Goal: Task Accomplishment & Management: Manage account settings

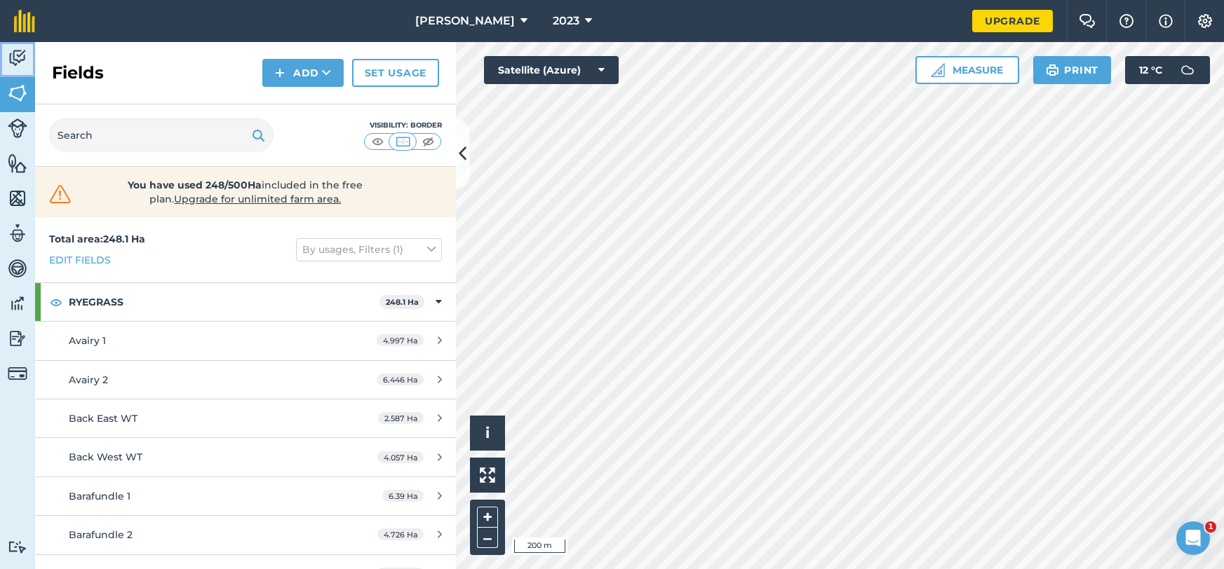
click at [17, 72] on link "Activity" at bounding box center [17, 59] width 35 height 35
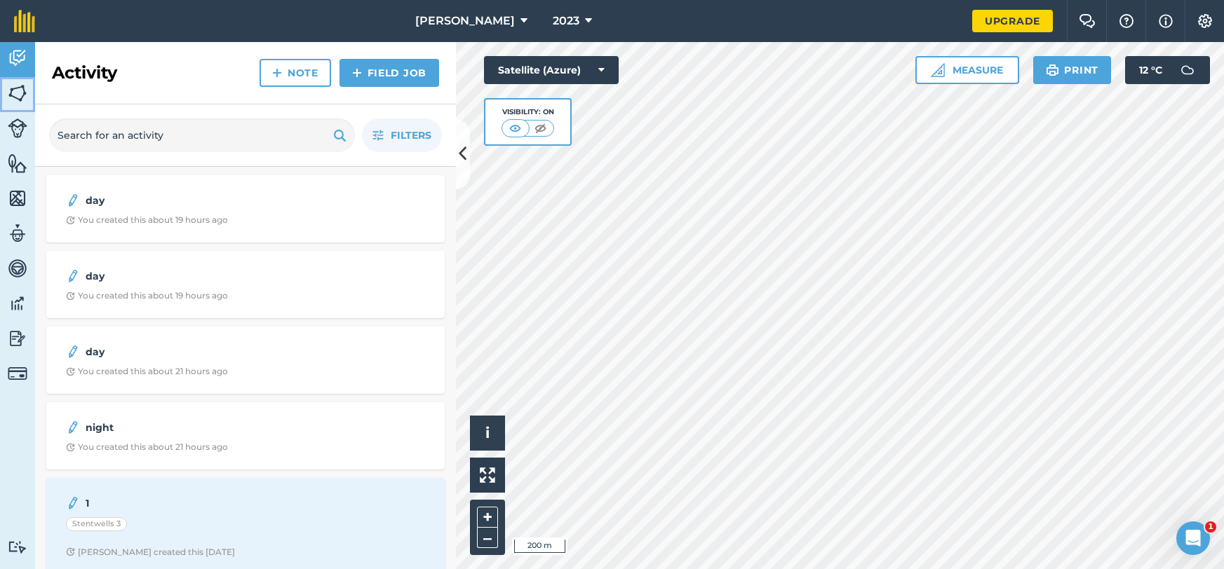
click at [11, 90] on img at bounding box center [18, 93] width 20 height 21
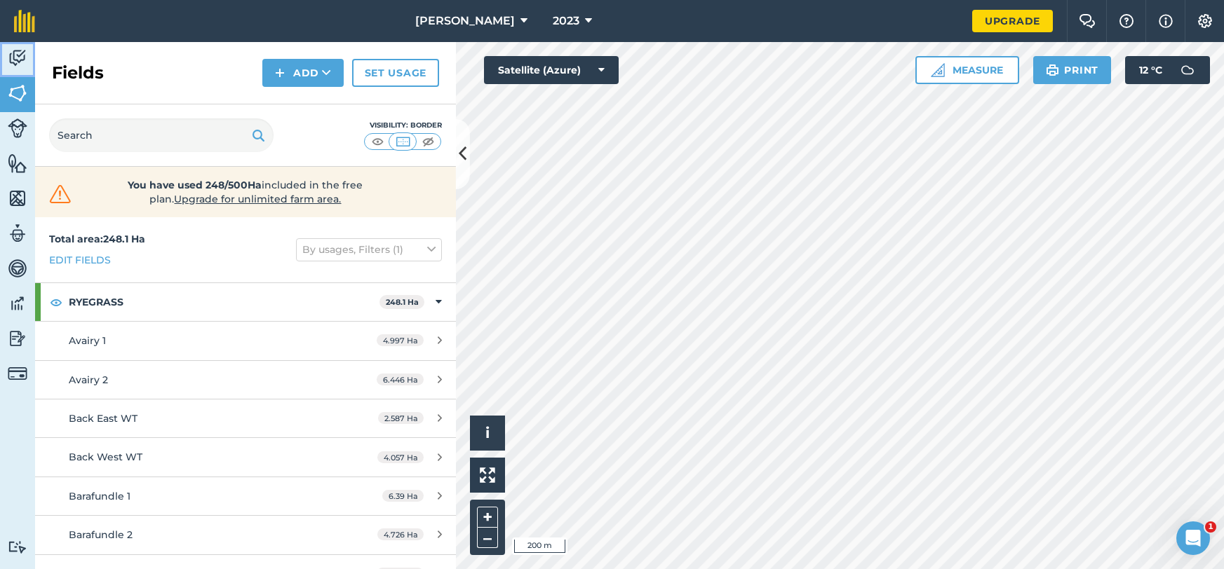
click at [16, 56] on img at bounding box center [18, 58] width 20 height 21
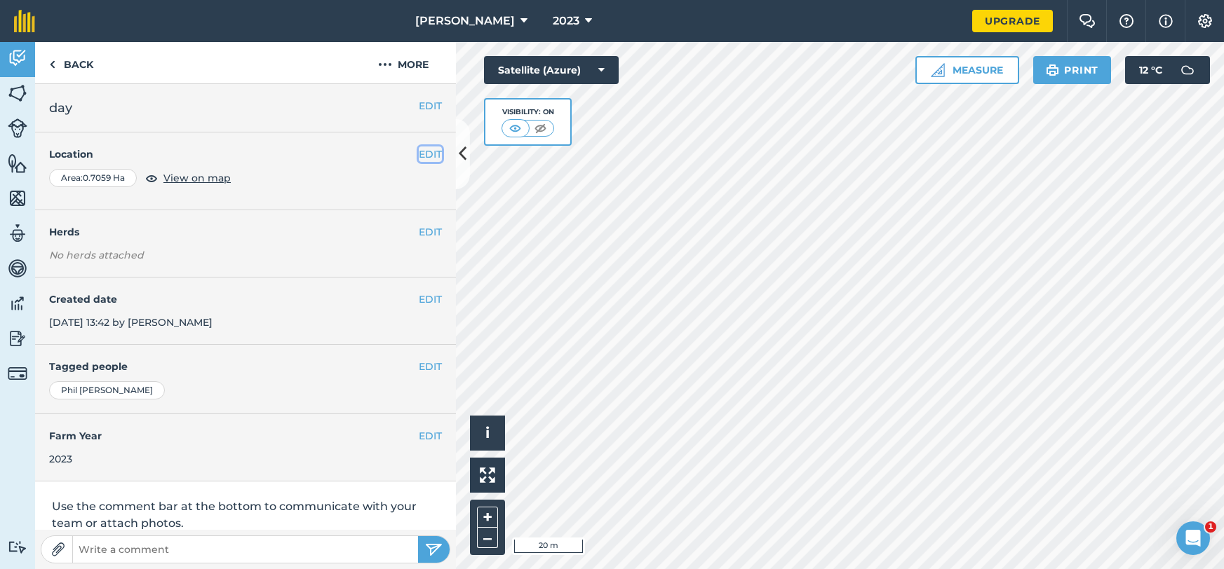
click at [422, 157] on button "EDIT" at bounding box center [430, 154] width 23 height 15
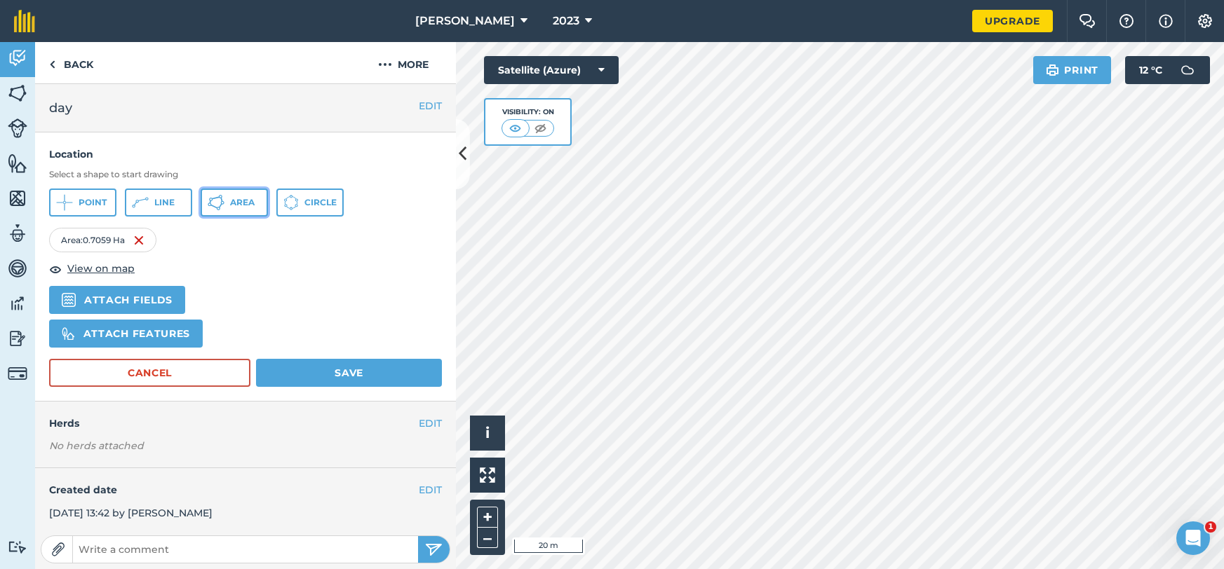
click at [240, 207] on span "Area" at bounding box center [242, 202] width 25 height 11
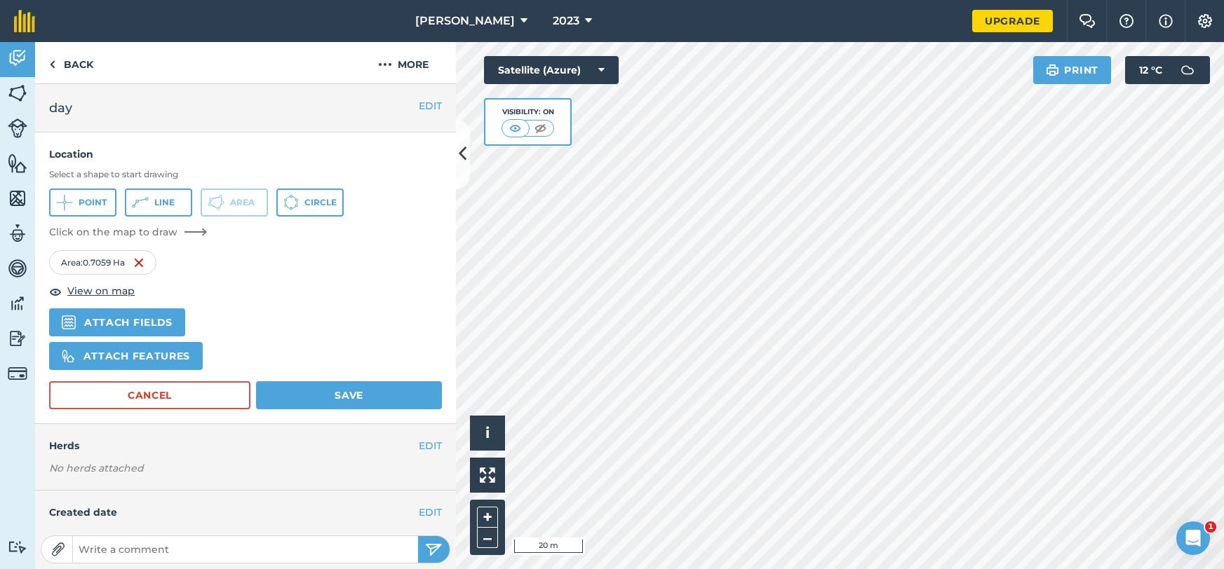
click at [442, 391] on div "Activity Fields Livestock Features Maps Team Vehicles Data Reporting Billing Tu…" at bounding box center [612, 305] width 1224 height 527
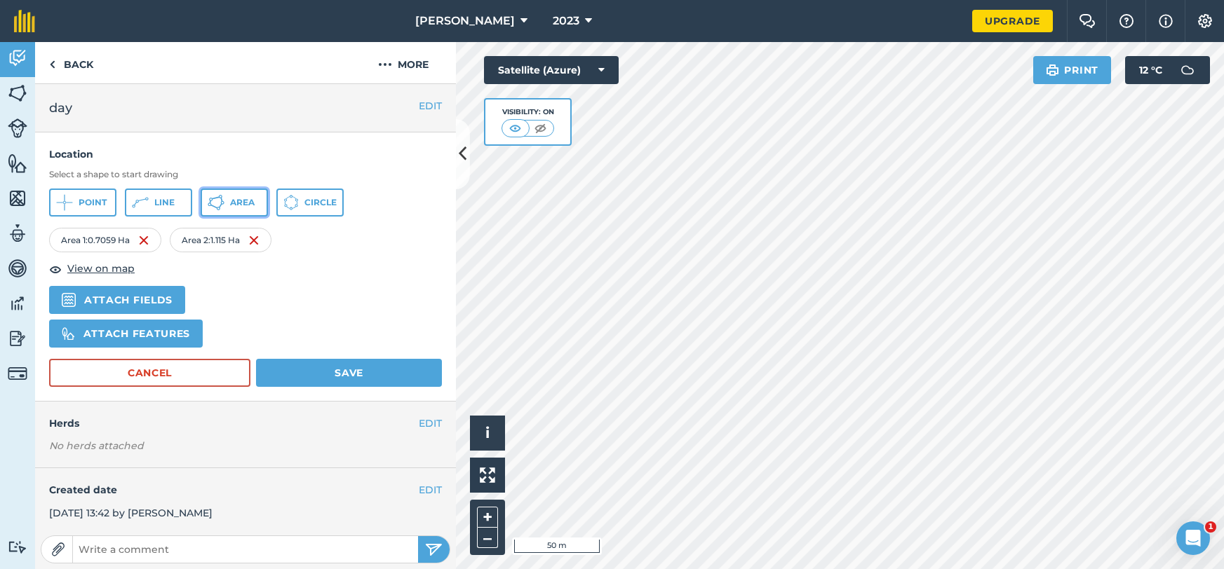
click at [217, 205] on icon at bounding box center [216, 202] width 17 height 17
click at [373, 375] on button "Save" at bounding box center [349, 373] width 186 height 28
